Goal: Information Seeking & Learning: Learn about a topic

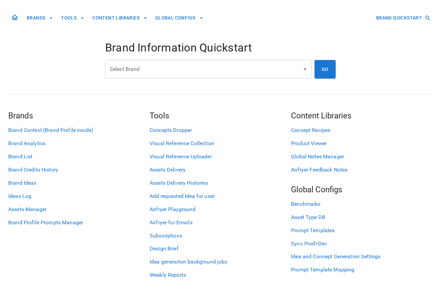
click at [146, 68] on input "Select Brand" at bounding box center [203, 69] width 191 height 13
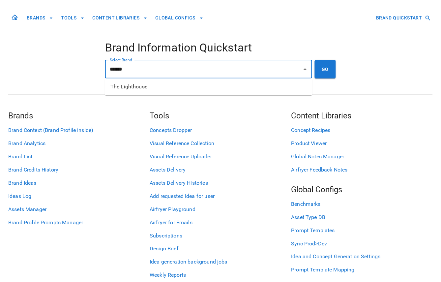
click at [150, 83] on li "The Lighthouse" at bounding box center [208, 87] width 207 height 12
type input "**********"
click at [324, 68] on button "GO" at bounding box center [325, 69] width 21 height 18
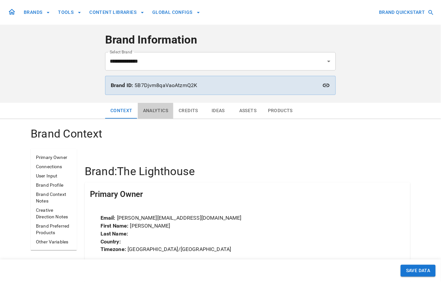
click at [153, 112] on button "Analytics" at bounding box center [156, 111] width 36 height 16
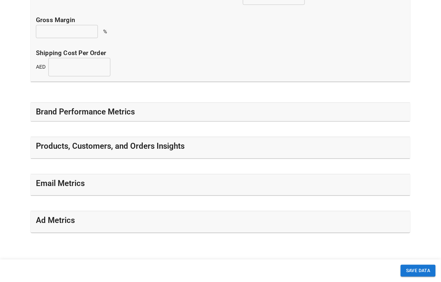
scroll to position [198, 0]
click at [124, 109] on h5 "Brand Performance Metrics" at bounding box center [85, 112] width 99 height 11
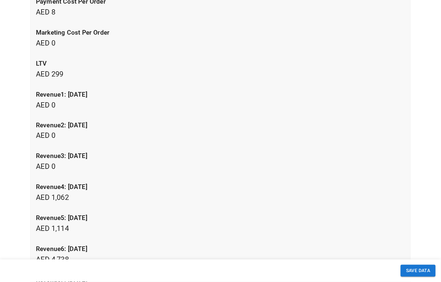
scroll to position [635, 0]
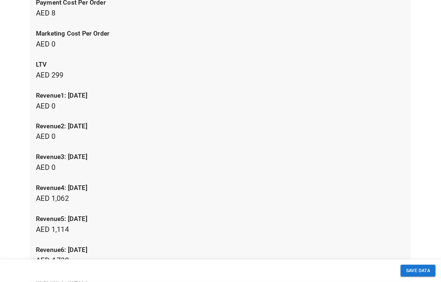
click at [55, 75] on p "LTV AED 299" at bounding box center [220, 70] width 369 height 20
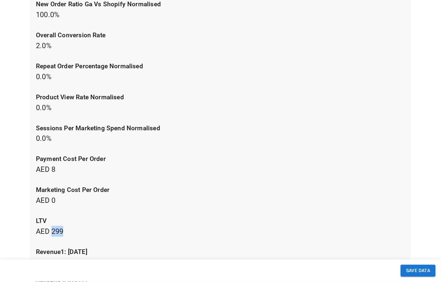
scroll to position [477, 0]
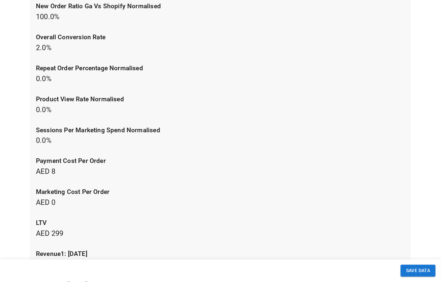
click at [41, 74] on p "repeat order percentage normalised 0.0 %" at bounding box center [220, 74] width 369 height 20
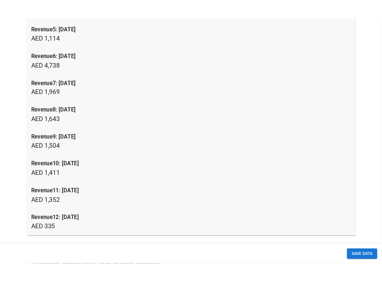
scroll to position [848, 0]
